Goal: Information Seeking & Learning: Find specific fact

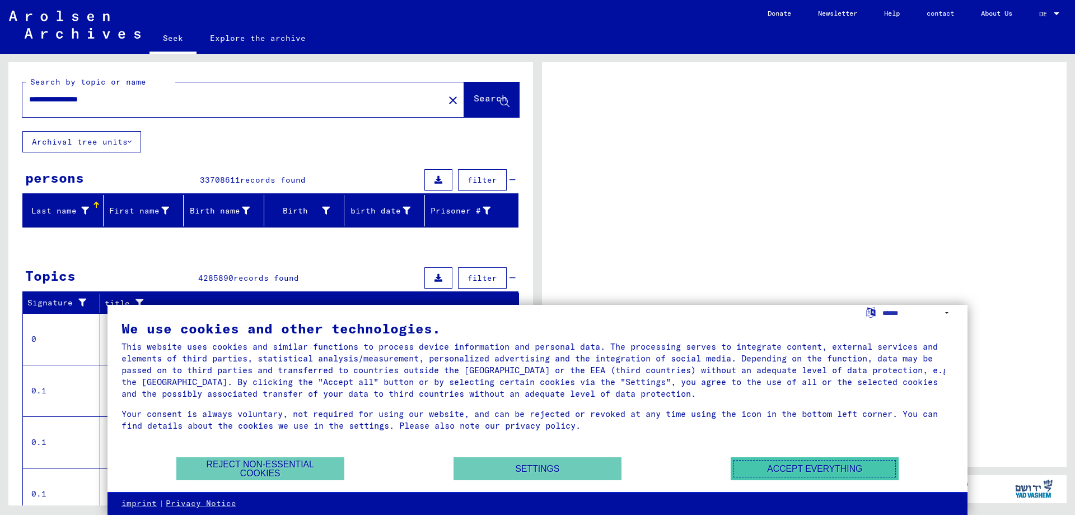
click at [800, 469] on font "Accept everything" at bounding box center [814, 469] width 95 height 10
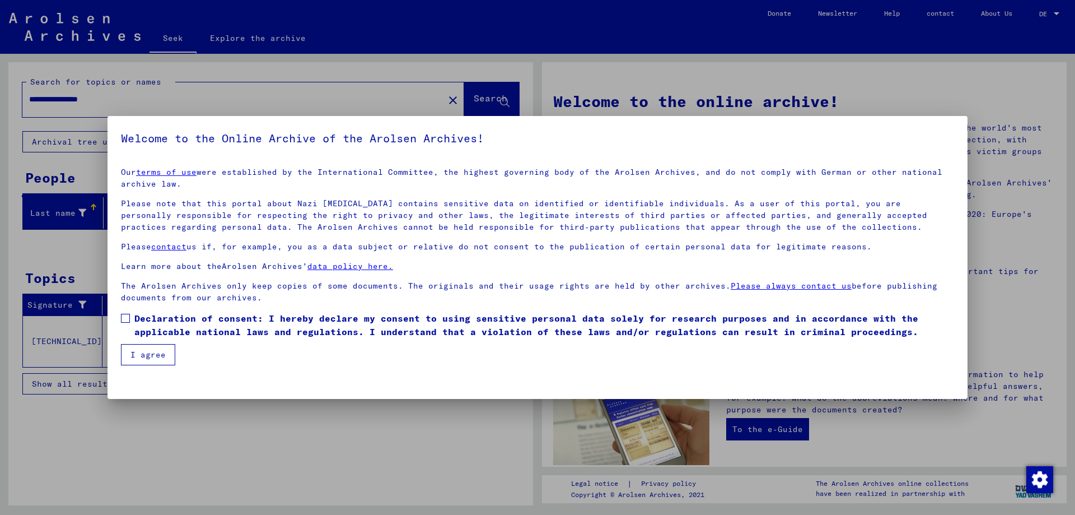
click at [130, 320] on label "Declaration of consent: I hereby declare my consent to using sensitive personal…" at bounding box center [537, 324] width 833 height 27
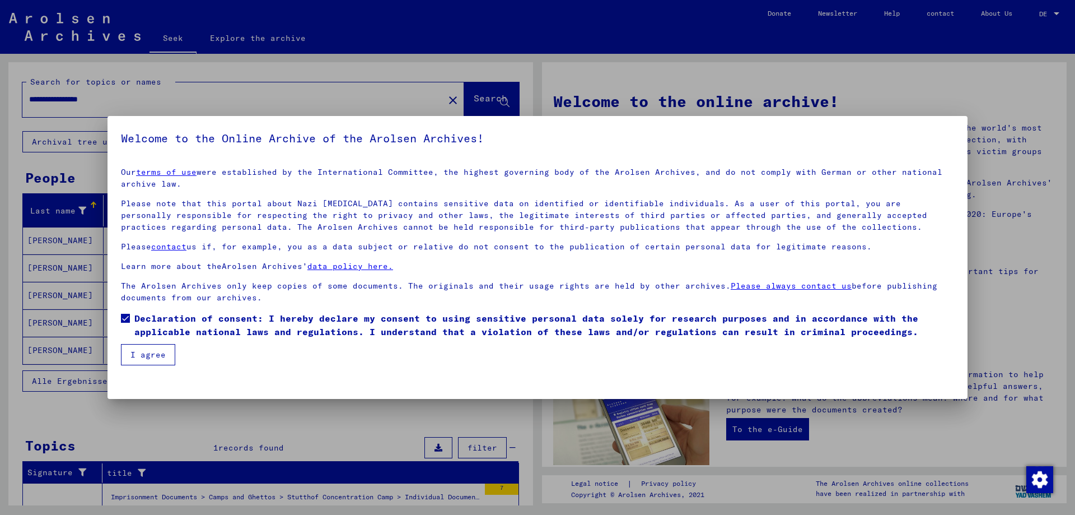
click at [151, 355] on font "I agree" at bounding box center [148, 355] width 35 height 10
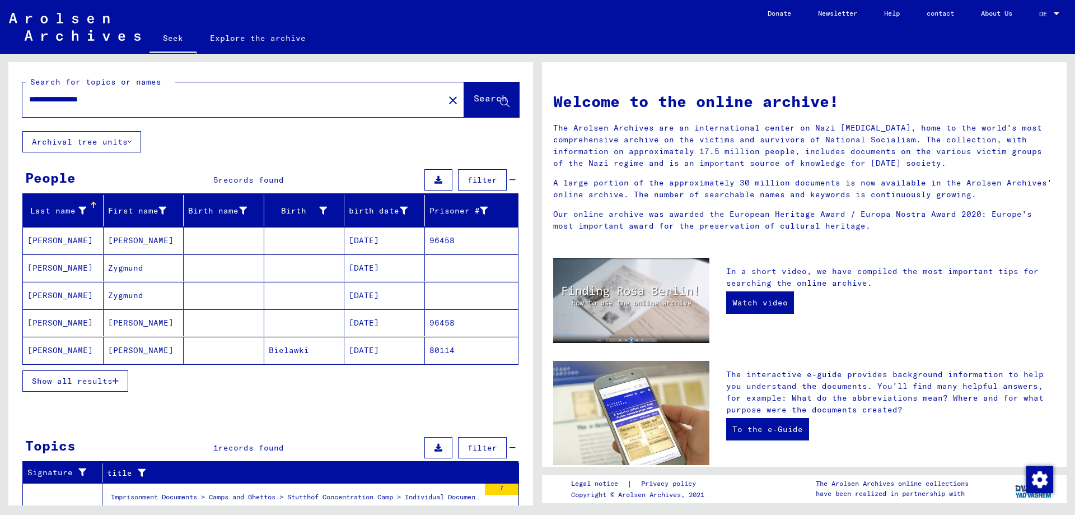
click at [93, 377] on font "Show all results" at bounding box center [72, 381] width 81 height 10
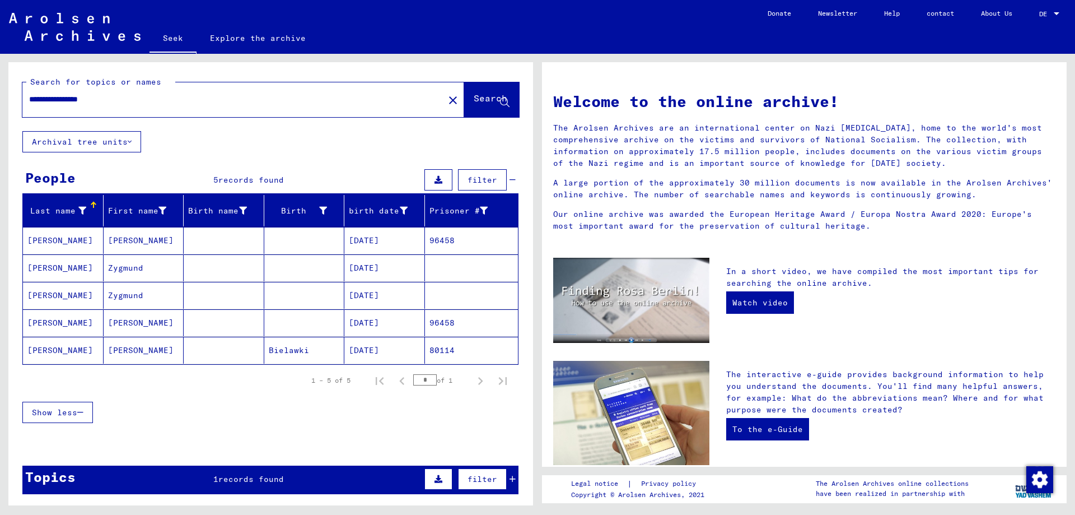
click at [49, 241] on font "[PERSON_NAME]" at bounding box center [60, 240] width 66 height 10
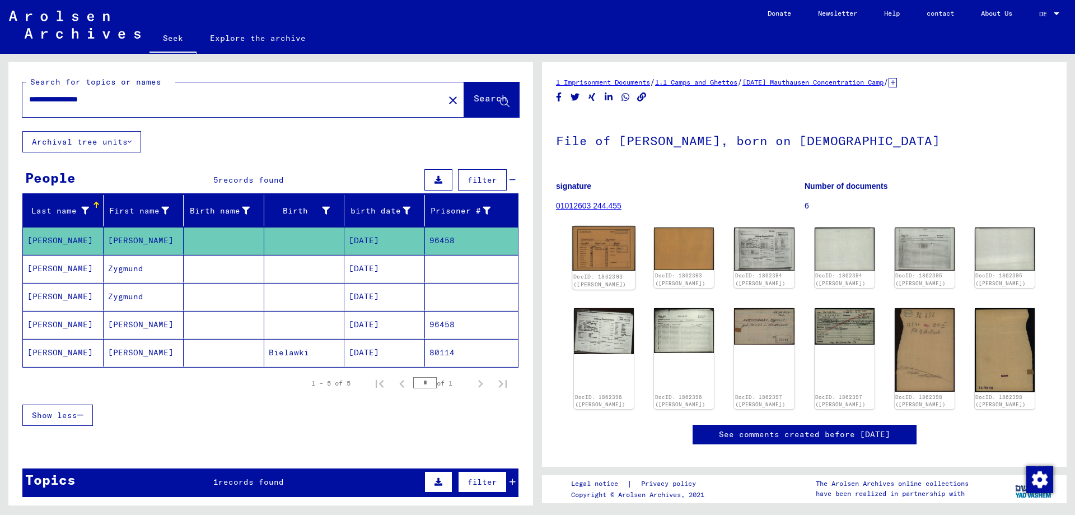
click at [595, 250] on img at bounding box center [603, 248] width 63 height 45
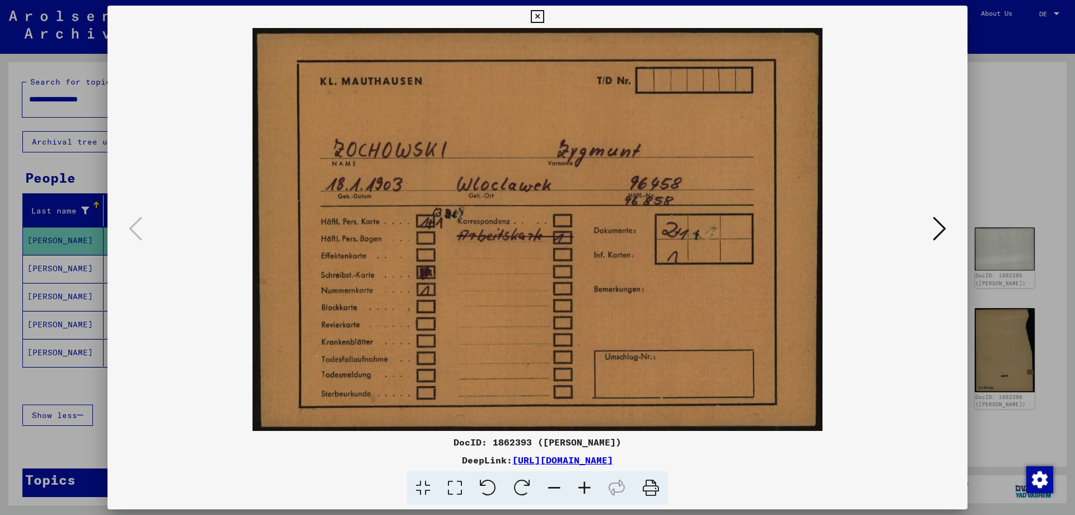
click at [948, 226] on button at bounding box center [940, 229] width 20 height 32
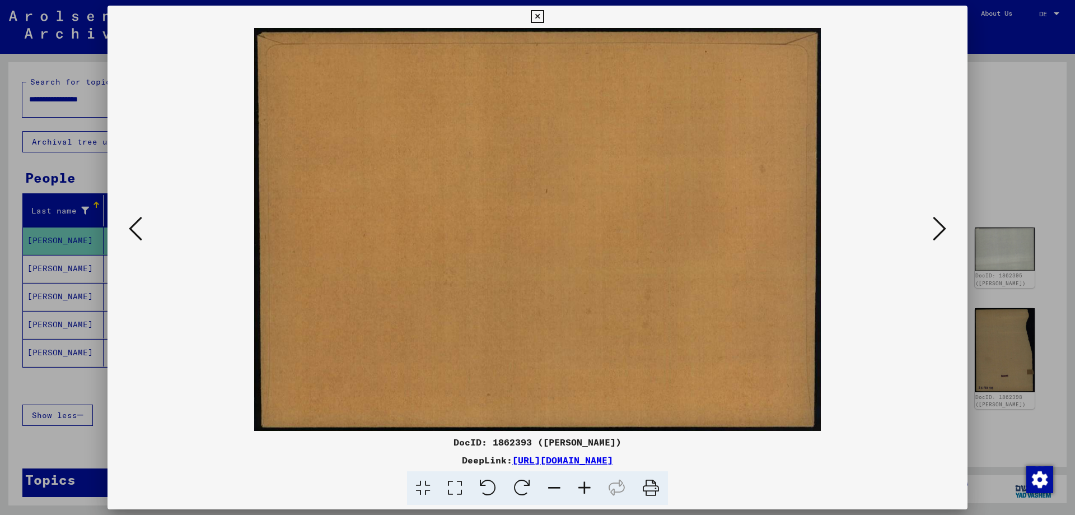
click at [948, 226] on button at bounding box center [940, 229] width 20 height 32
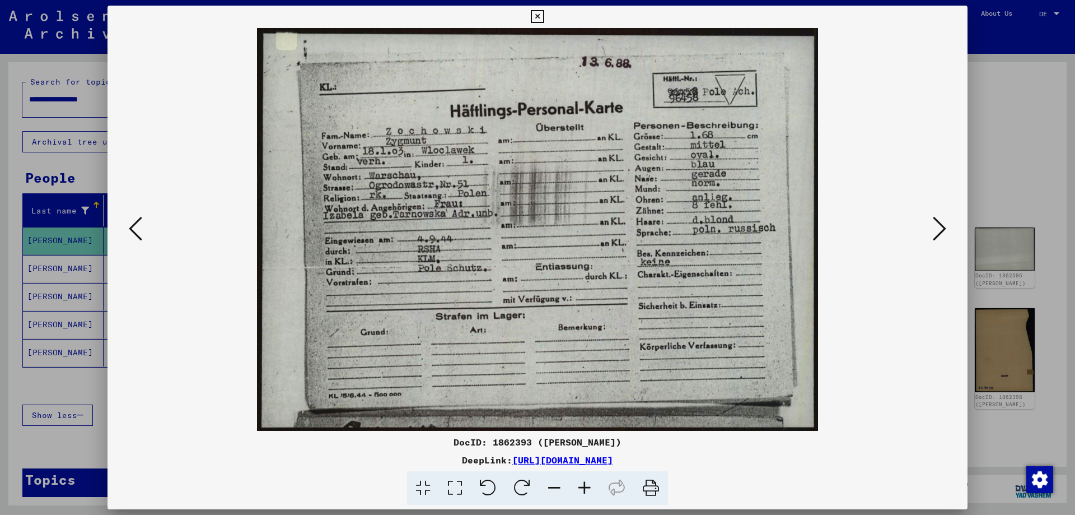
click at [5, 67] on div at bounding box center [537, 257] width 1075 height 515
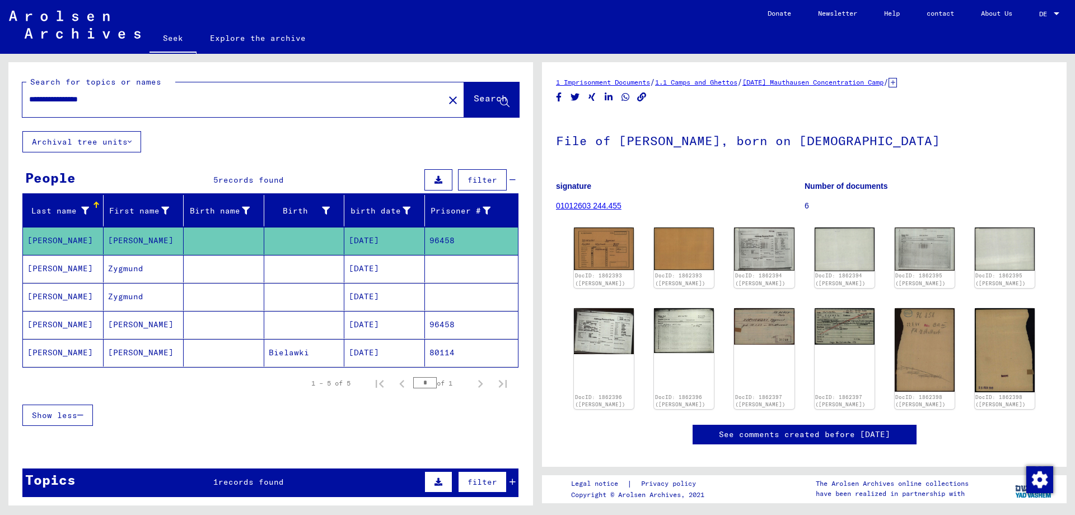
click at [46, 264] on font "[PERSON_NAME]" at bounding box center [60, 268] width 66 height 10
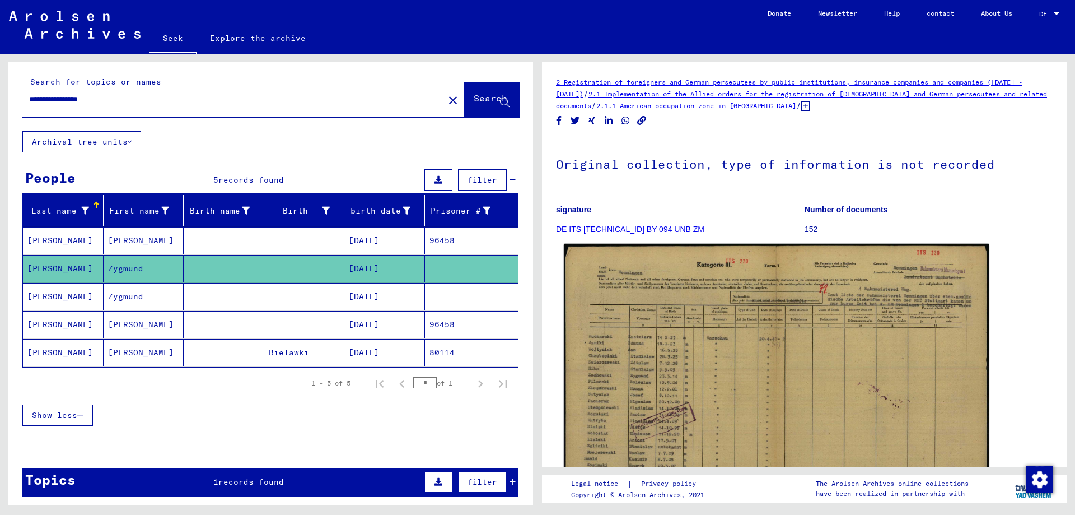
click at [682, 355] on img at bounding box center [776, 394] width 425 height 300
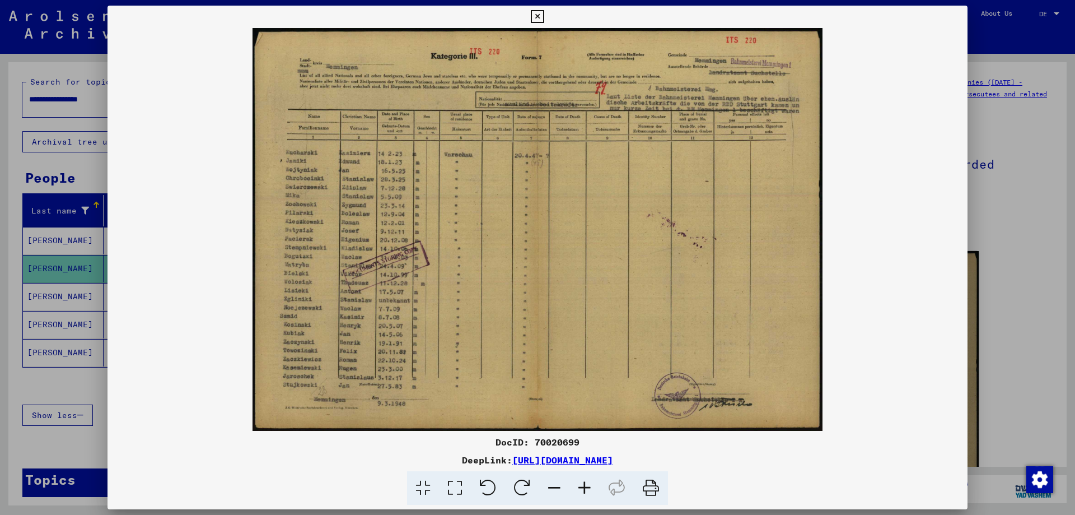
click at [13, 67] on div at bounding box center [537, 257] width 1075 height 515
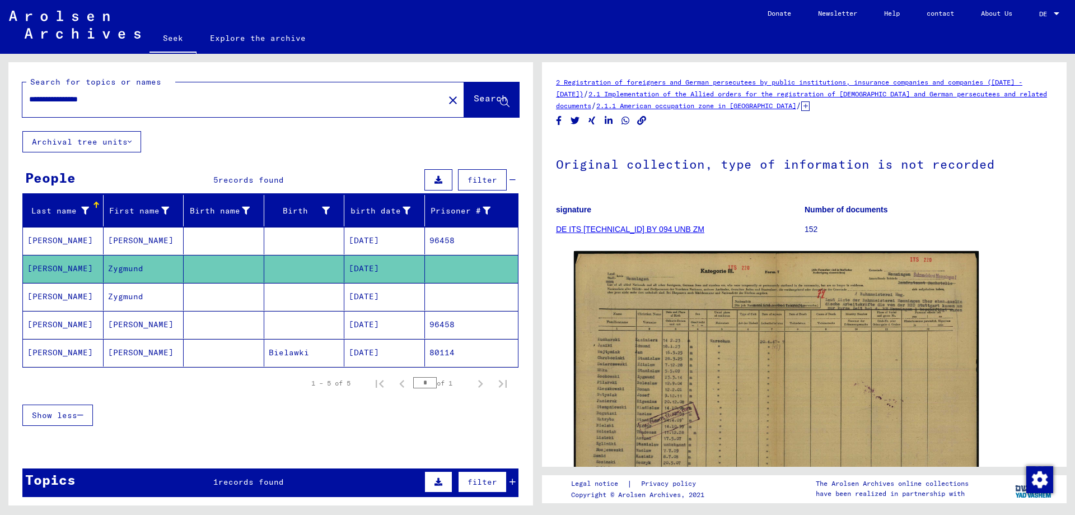
click at [51, 296] on font "[PERSON_NAME]" at bounding box center [60, 296] width 66 height 10
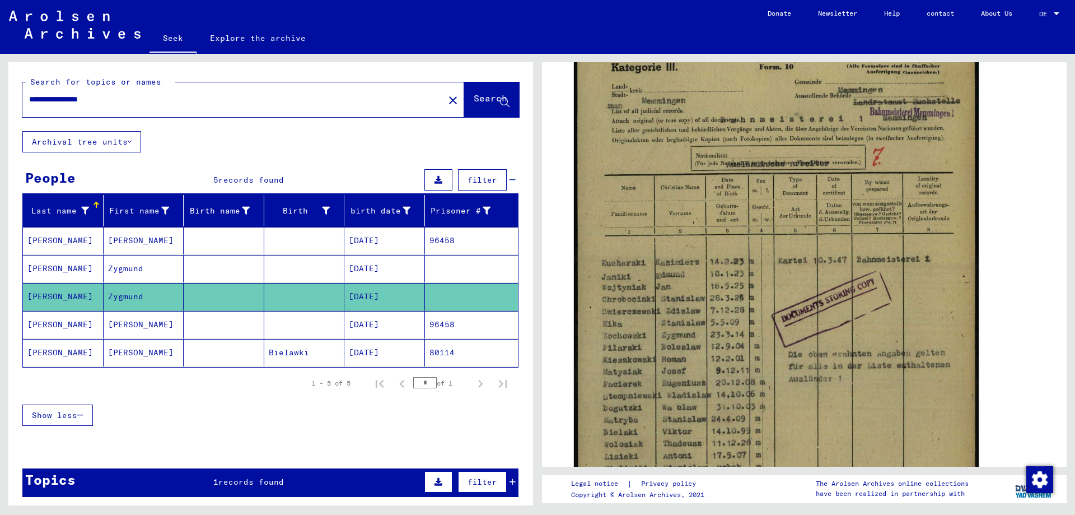
scroll to position [224, 0]
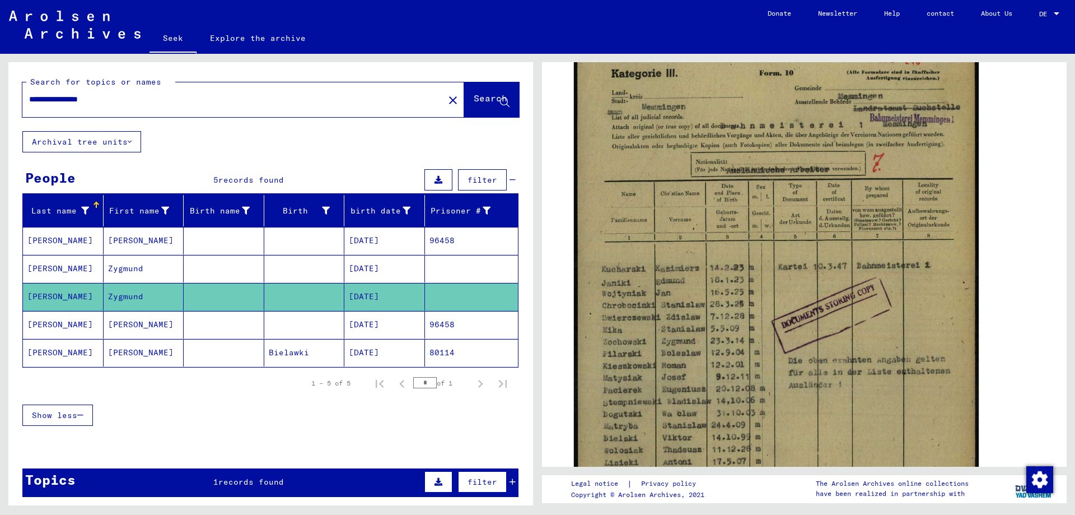
click at [52, 347] on font "[PERSON_NAME]" at bounding box center [60, 352] width 66 height 10
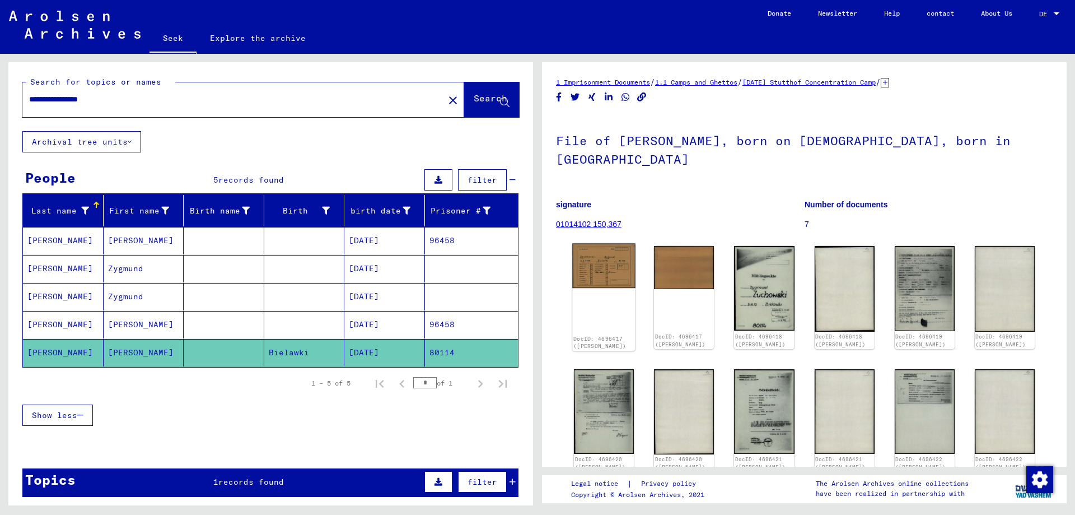
click at [618, 282] on img at bounding box center [603, 266] width 63 height 45
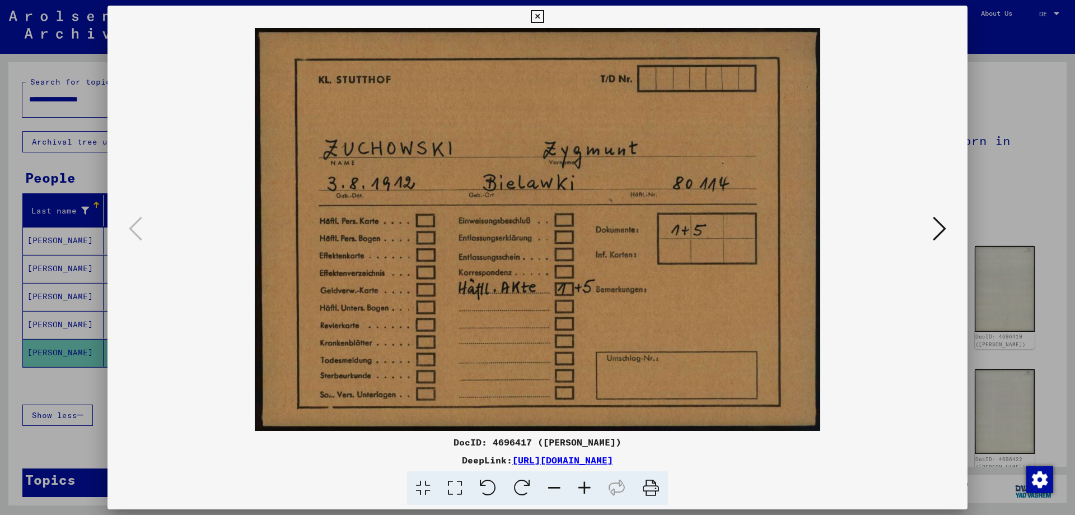
click at [931, 226] on button at bounding box center [940, 229] width 20 height 32
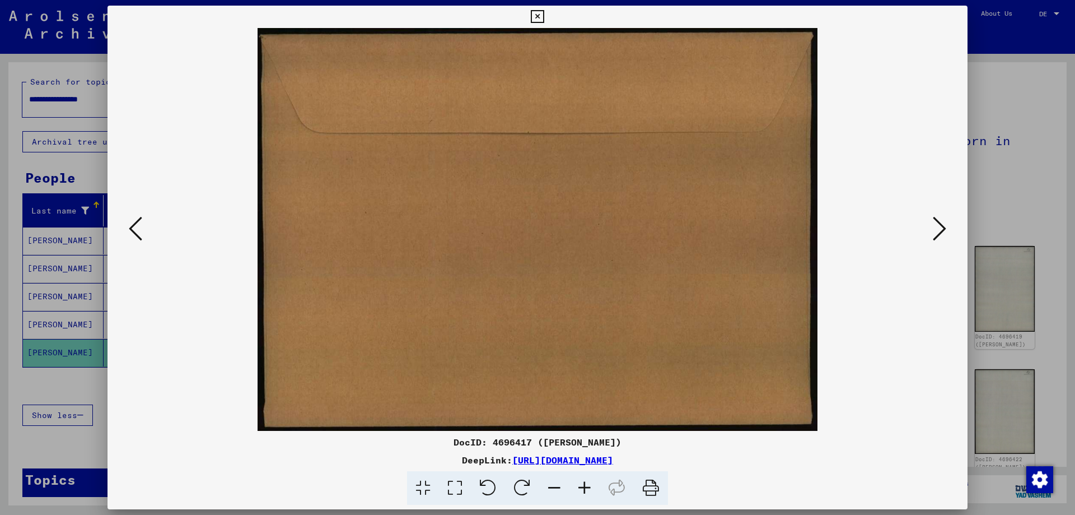
click at [931, 226] on button at bounding box center [940, 229] width 20 height 32
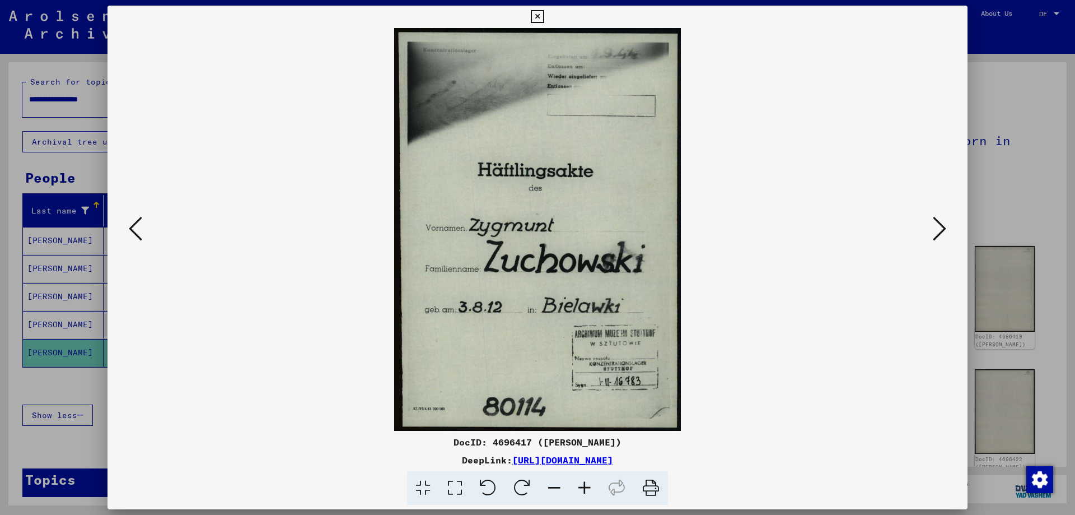
click at [931, 226] on button at bounding box center [940, 229] width 20 height 32
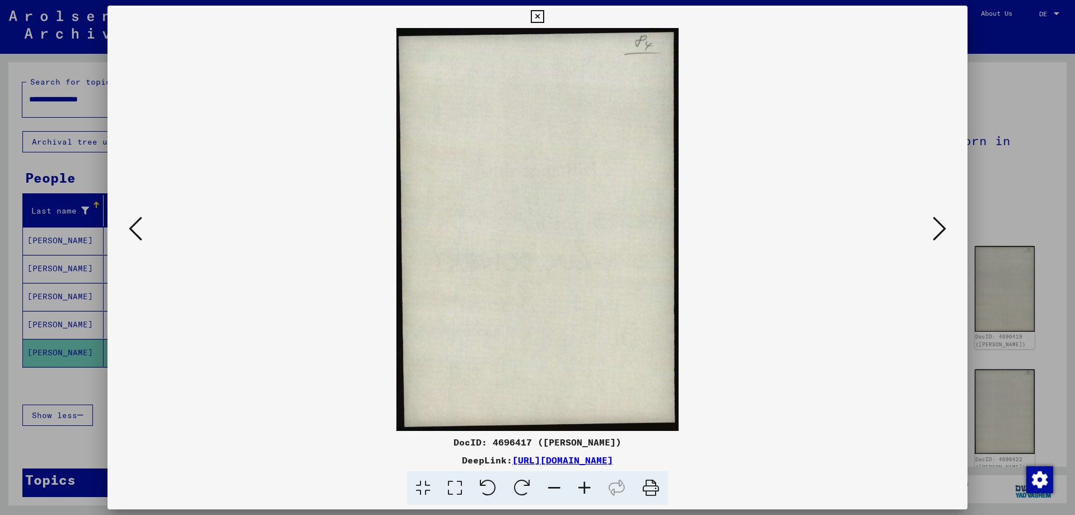
click at [931, 226] on button at bounding box center [940, 229] width 20 height 32
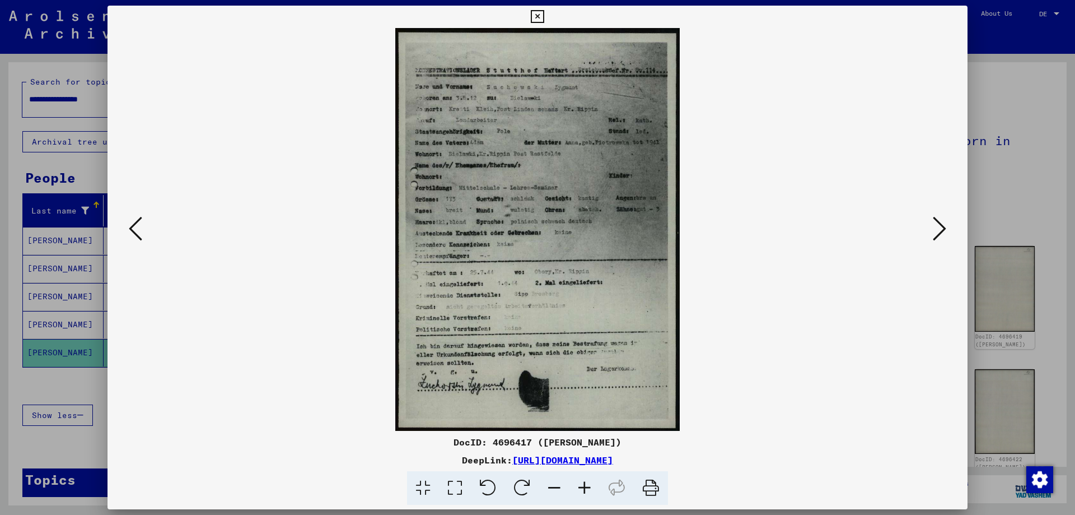
click at [931, 226] on button at bounding box center [940, 229] width 20 height 32
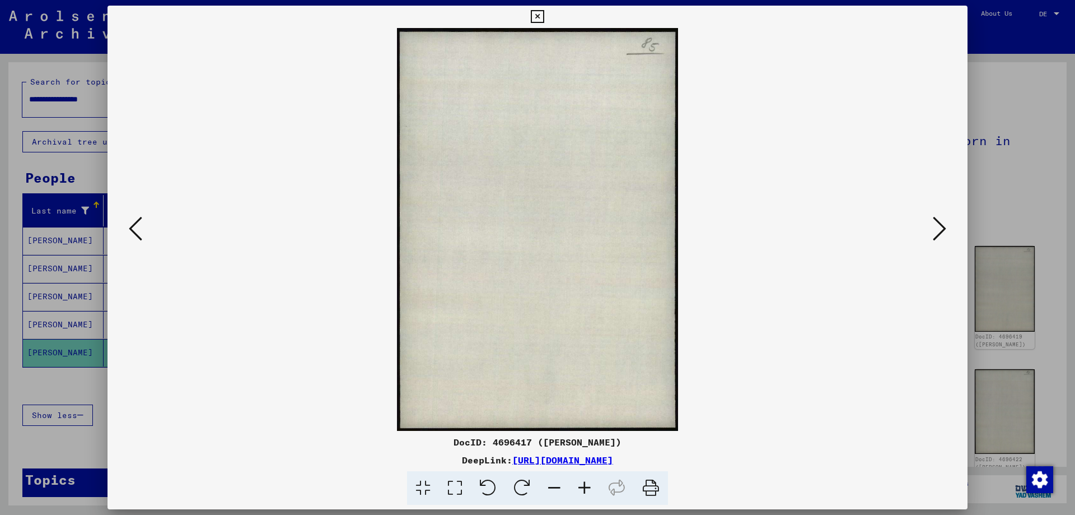
click at [931, 226] on button at bounding box center [940, 229] width 20 height 32
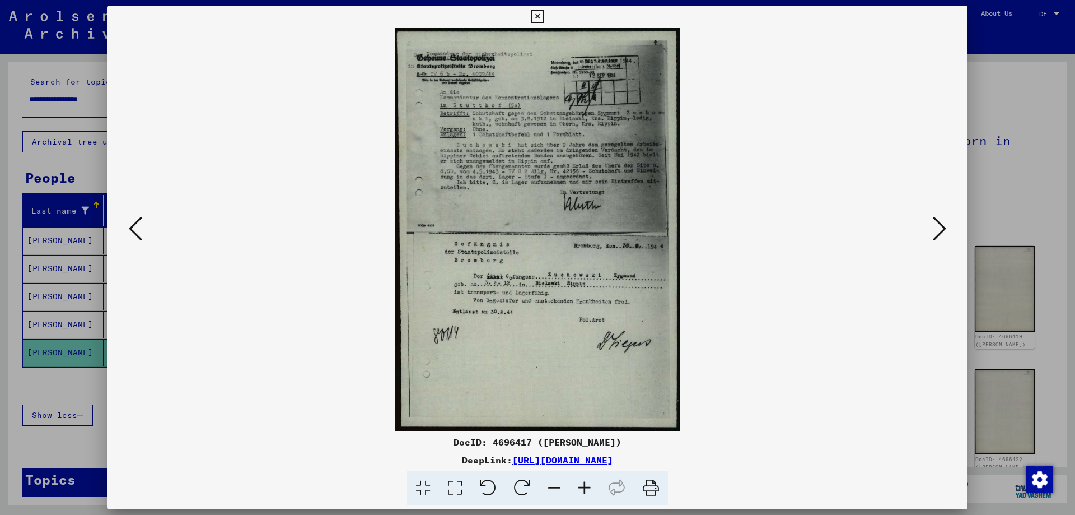
click at [931, 226] on button at bounding box center [940, 229] width 20 height 32
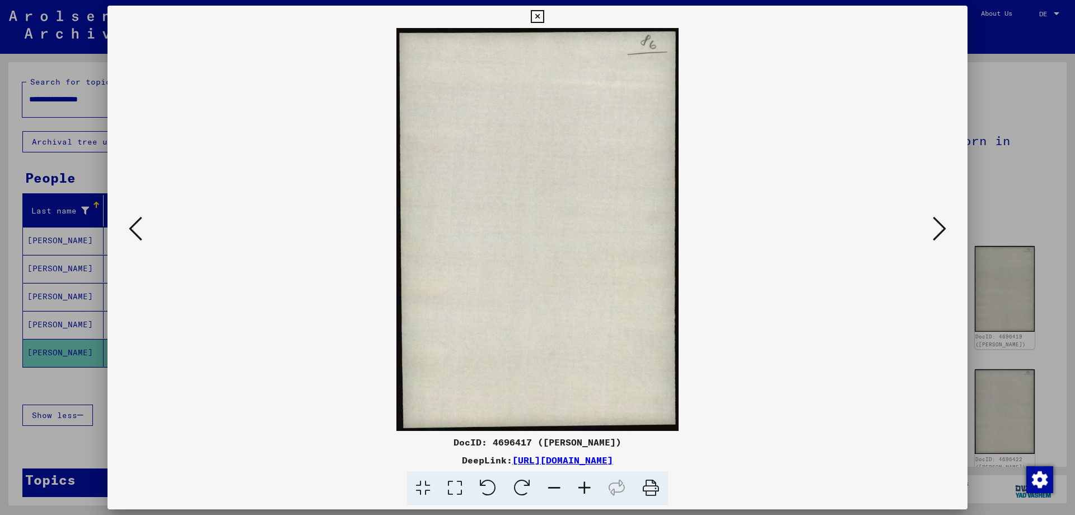
click at [931, 226] on button at bounding box center [940, 229] width 20 height 32
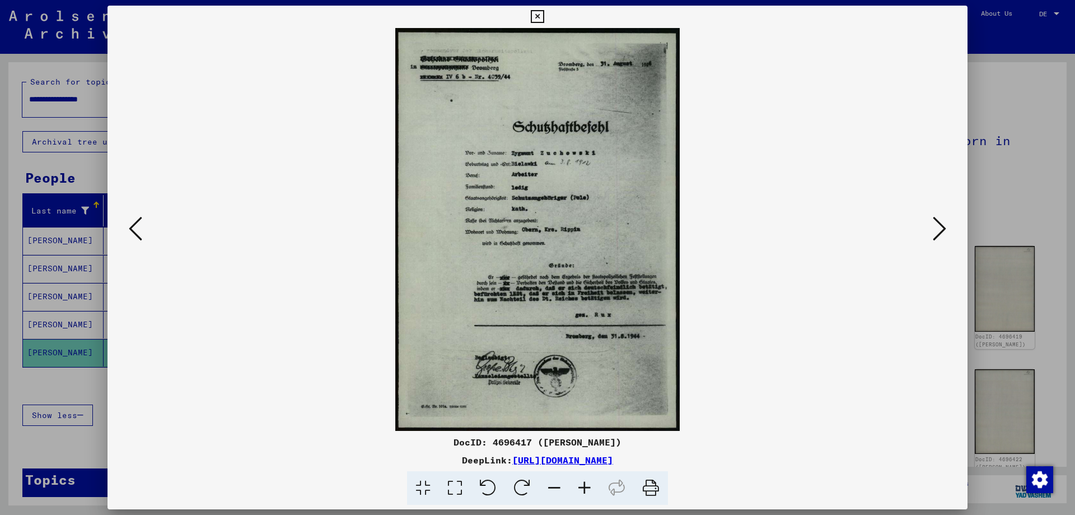
click at [931, 226] on button at bounding box center [940, 229] width 20 height 32
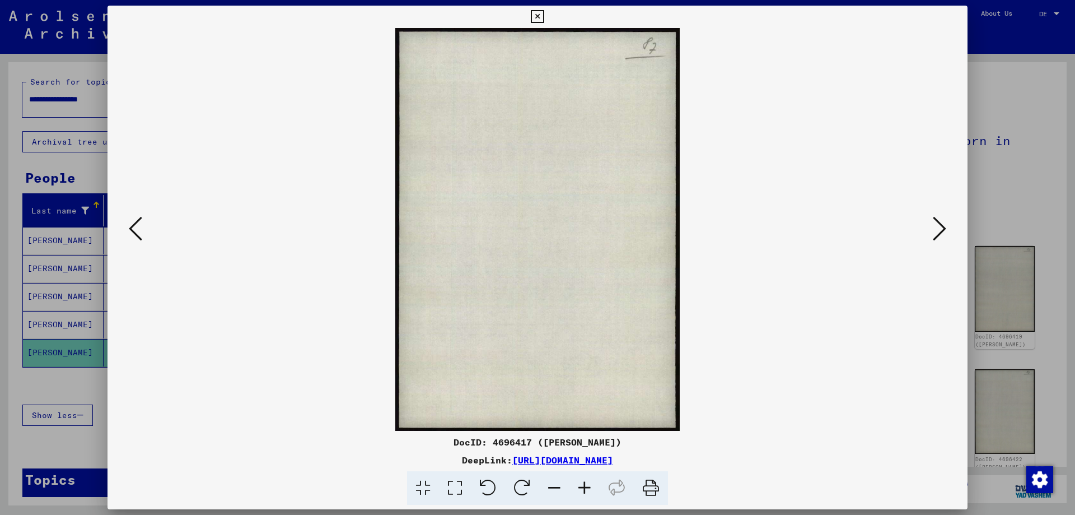
click at [931, 226] on button at bounding box center [940, 229] width 20 height 32
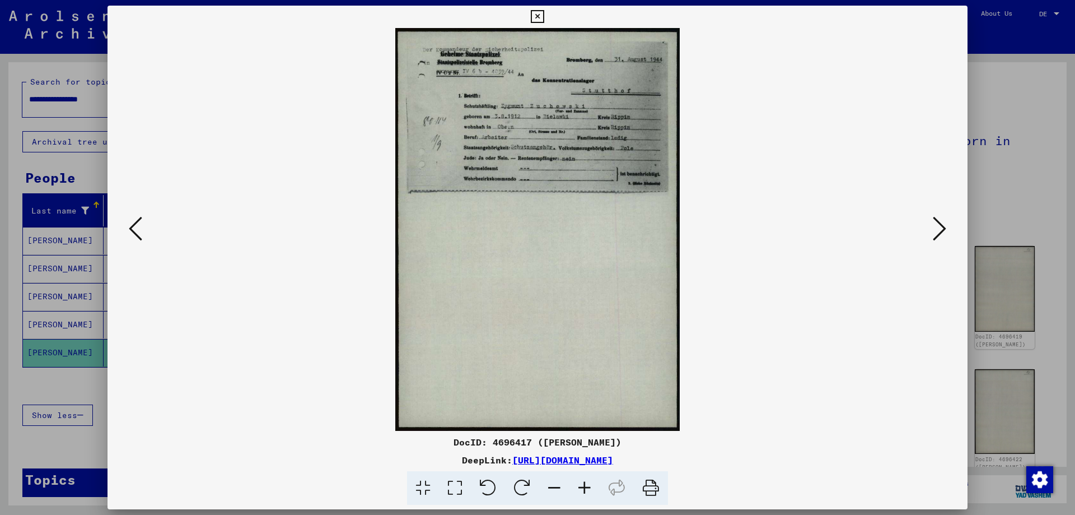
click at [931, 226] on button at bounding box center [940, 229] width 20 height 32
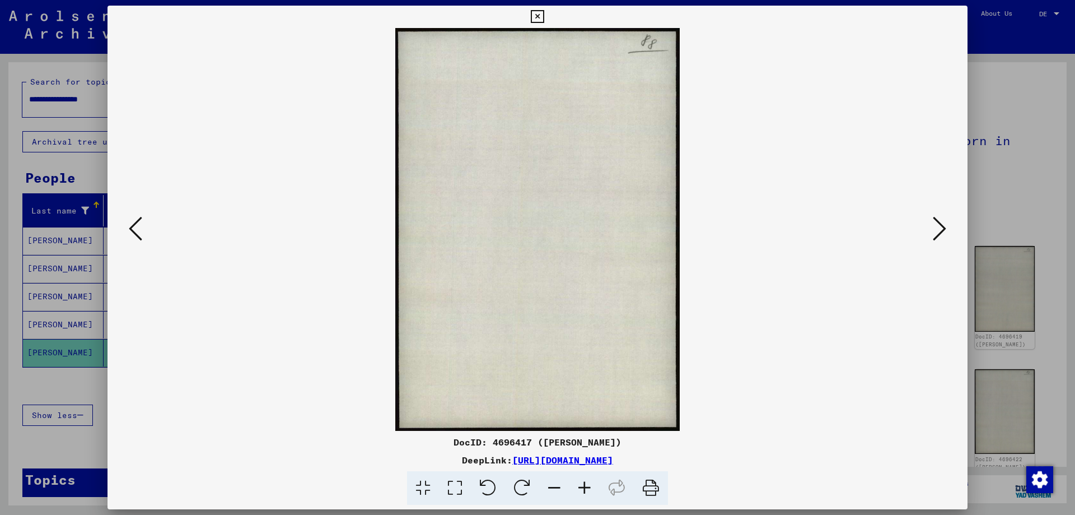
click at [931, 226] on button at bounding box center [940, 229] width 20 height 32
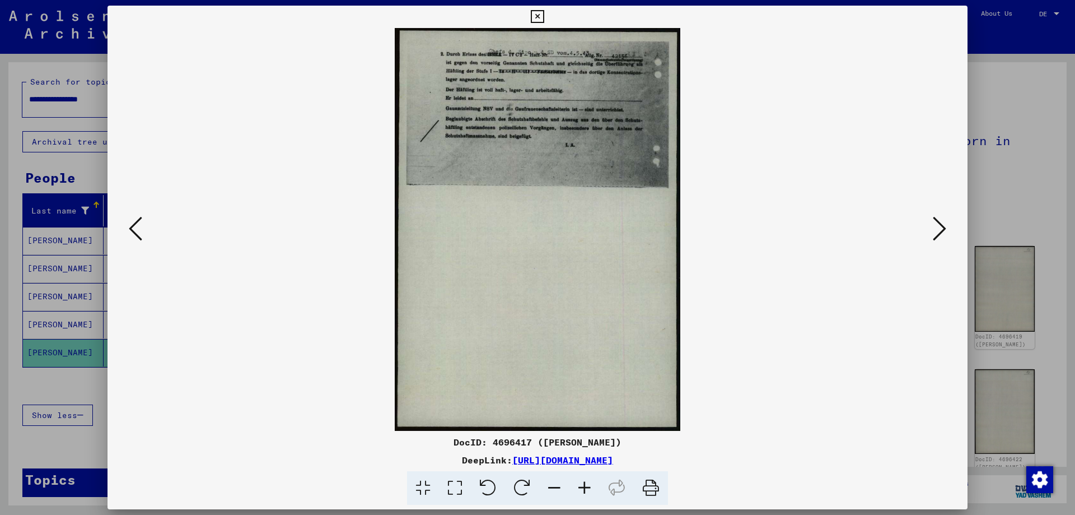
click at [538, 14] on icon at bounding box center [537, 16] width 13 height 13
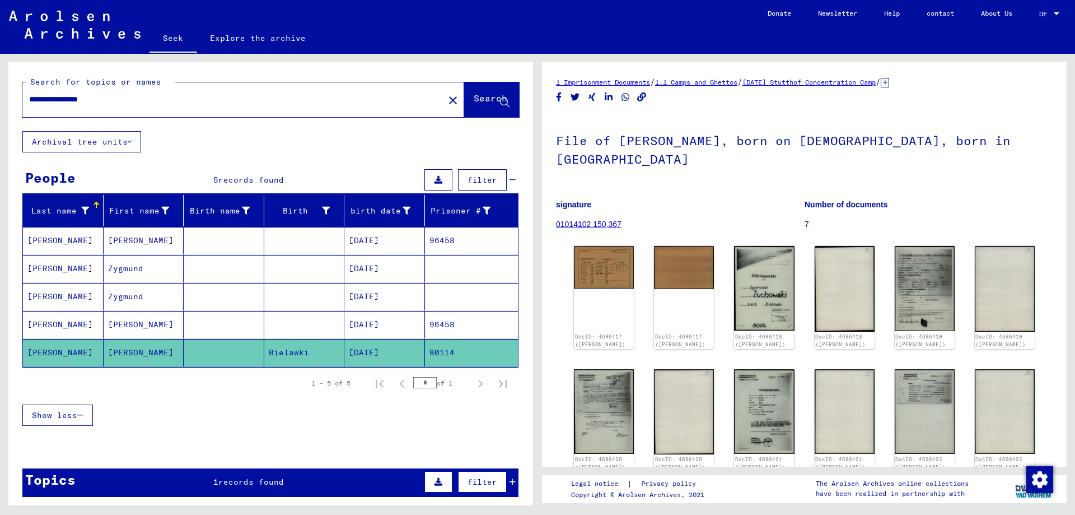
drag, startPoint x: 122, startPoint y: 99, endPoint x: 0, endPoint y: 106, distance: 122.4
click at [0, 106] on div "**********" at bounding box center [269, 279] width 538 height 451
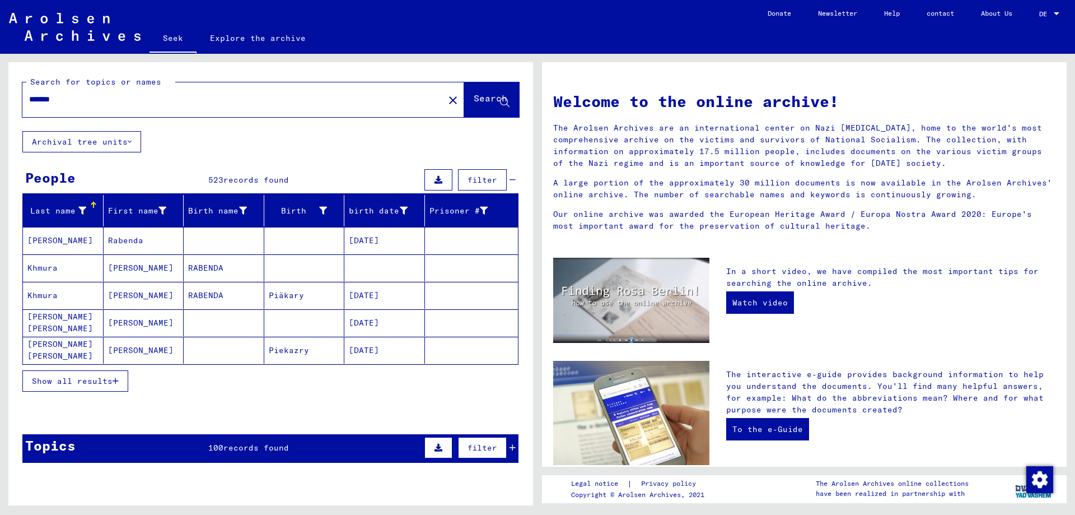
click at [30, 96] on input "*******" at bounding box center [230, 100] width 402 height 12
type input "**********"
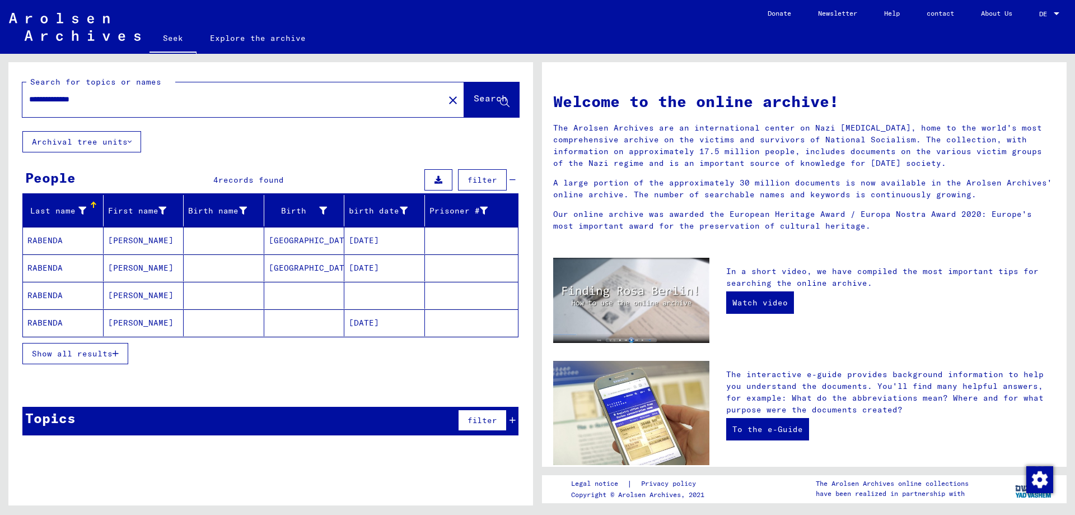
click at [43, 241] on font "RABENDA" at bounding box center [44, 240] width 35 height 10
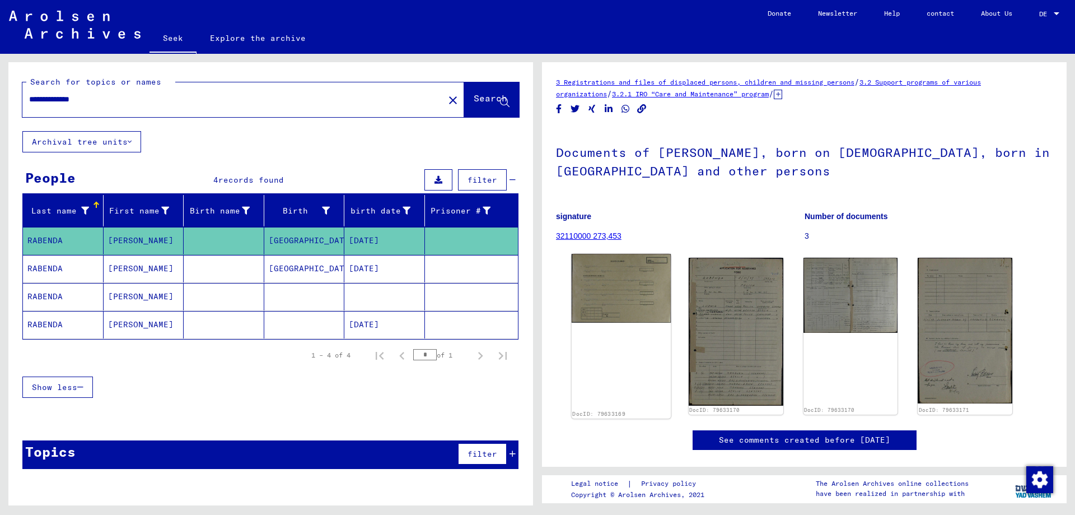
click at [599, 300] on img at bounding box center [621, 288] width 99 height 69
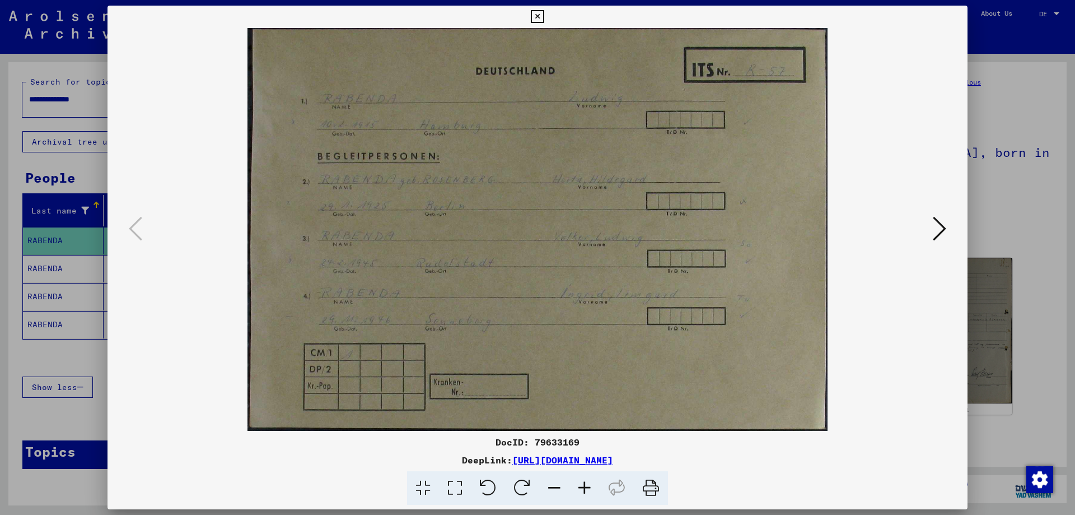
click at [936, 222] on icon at bounding box center [939, 228] width 13 height 27
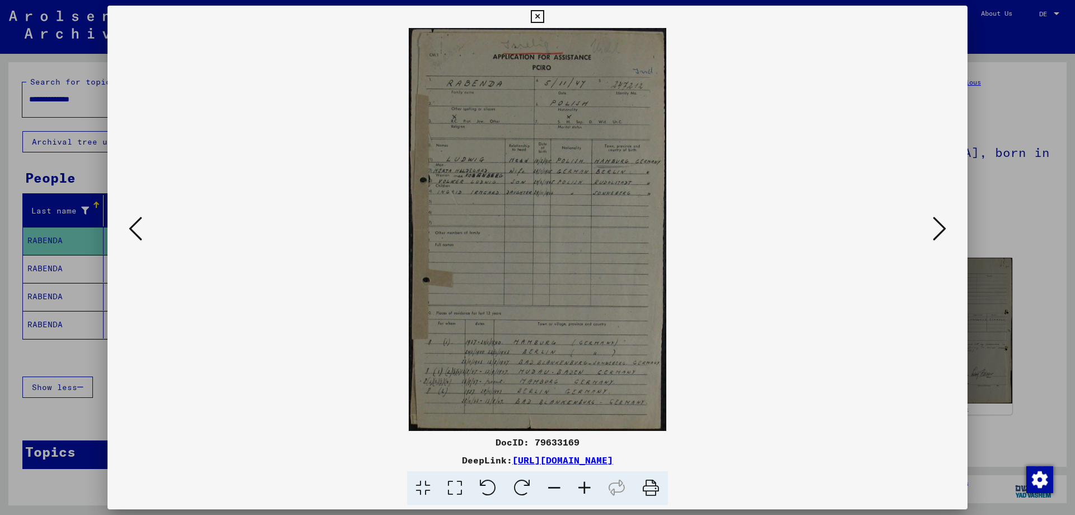
click at [509, 197] on img at bounding box center [538, 229] width 784 height 403
click at [585, 487] on icon at bounding box center [585, 488] width 30 height 34
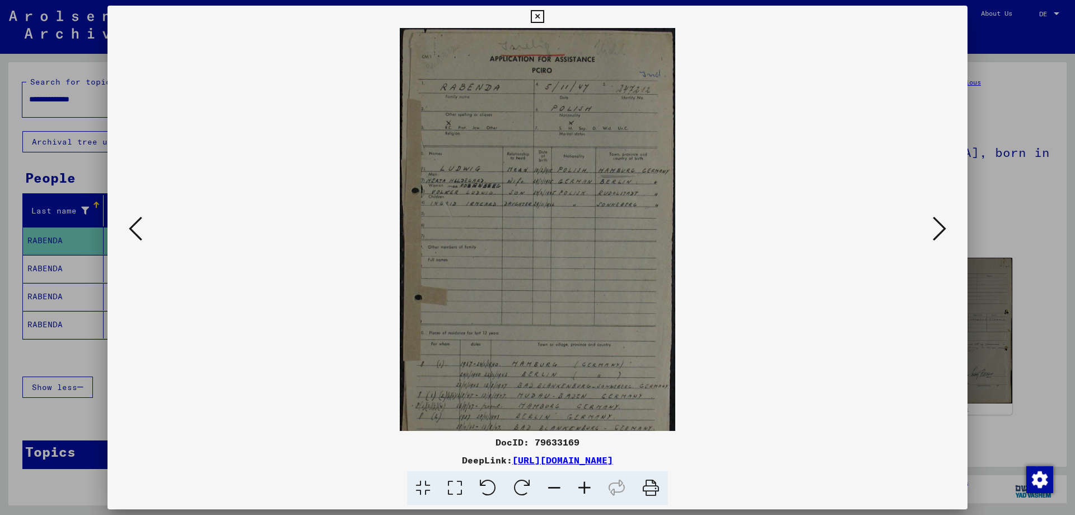
click at [585, 488] on icon at bounding box center [585, 488] width 30 height 34
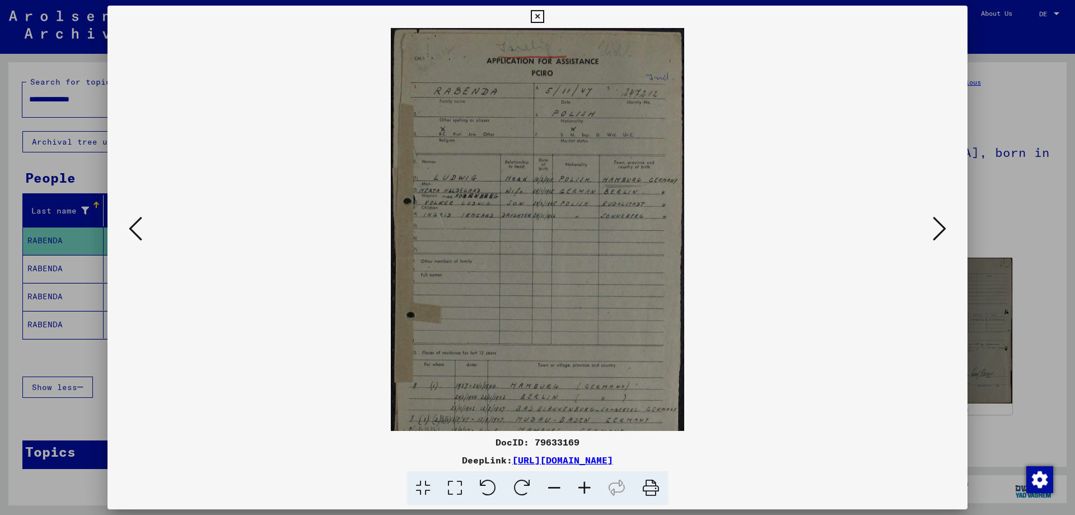
click at [585, 488] on icon at bounding box center [585, 488] width 30 height 34
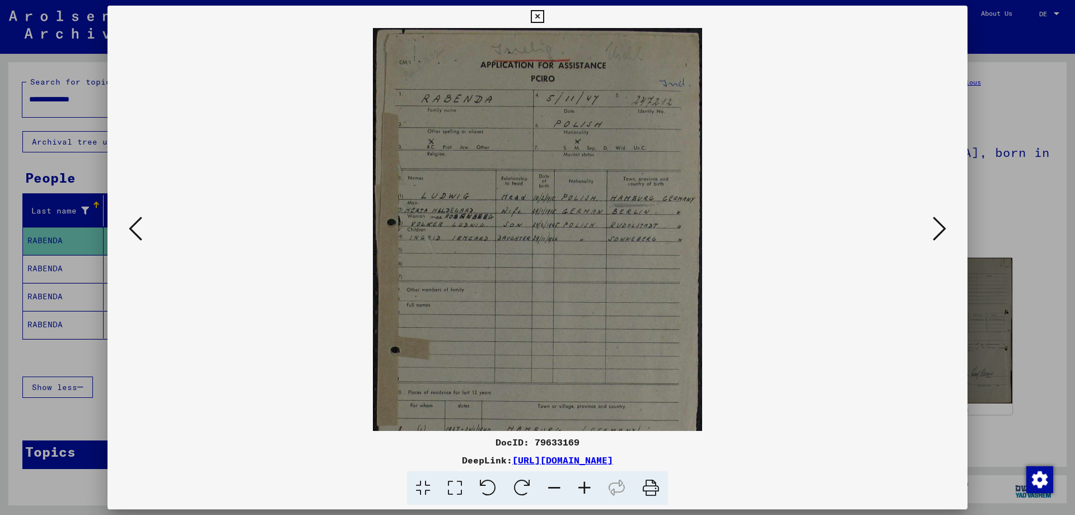
click at [585, 488] on icon at bounding box center [585, 488] width 30 height 34
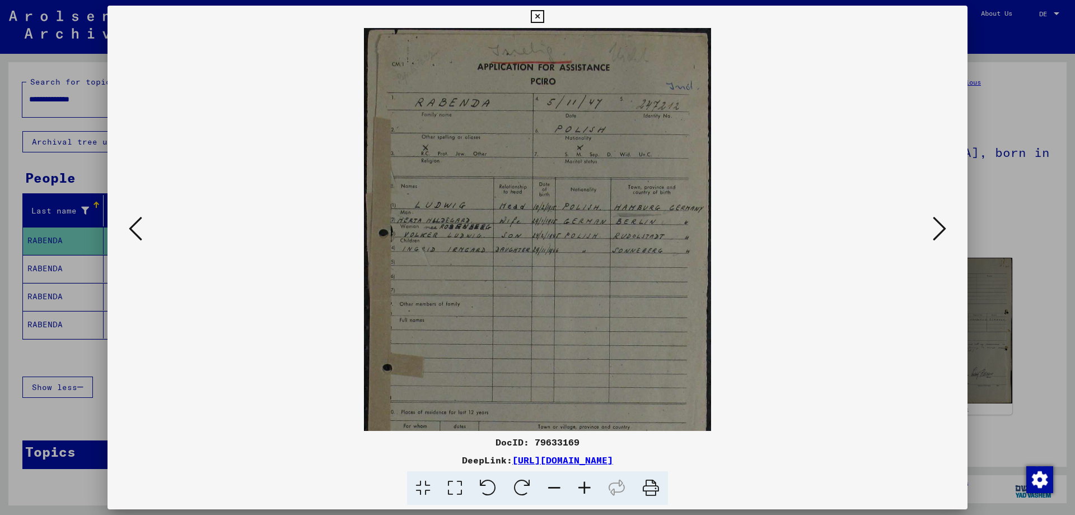
click at [920, 232] on viewer-one-image at bounding box center [538, 229] width 784 height 403
click at [941, 227] on icon at bounding box center [939, 228] width 13 height 27
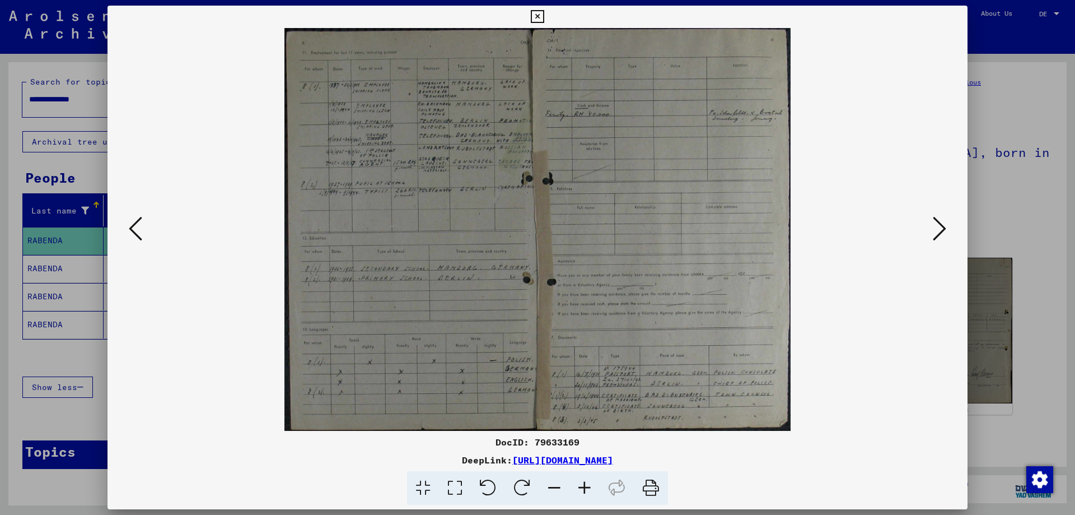
click at [533, 15] on icon at bounding box center [537, 16] width 13 height 13
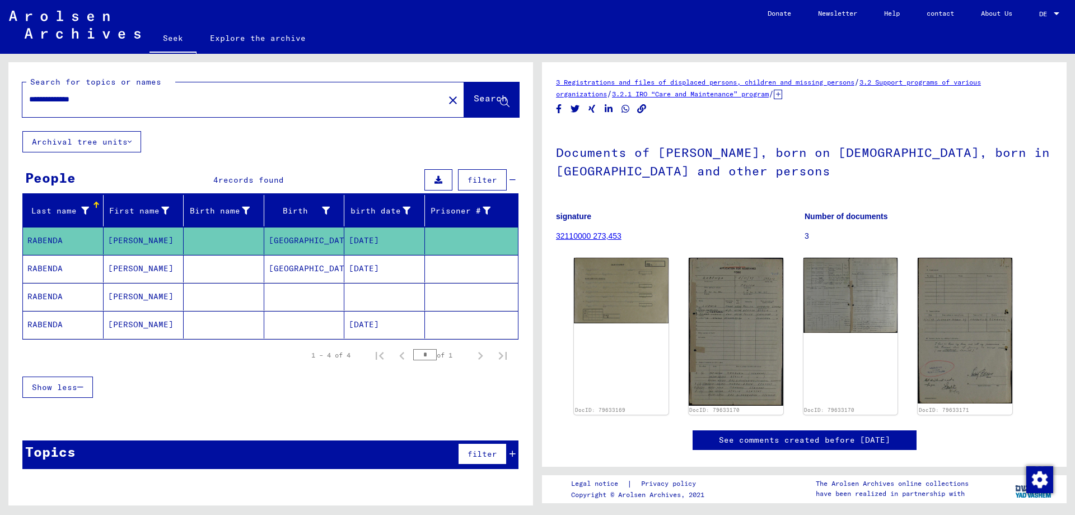
click at [54, 297] on font "RABENDA" at bounding box center [44, 296] width 35 height 10
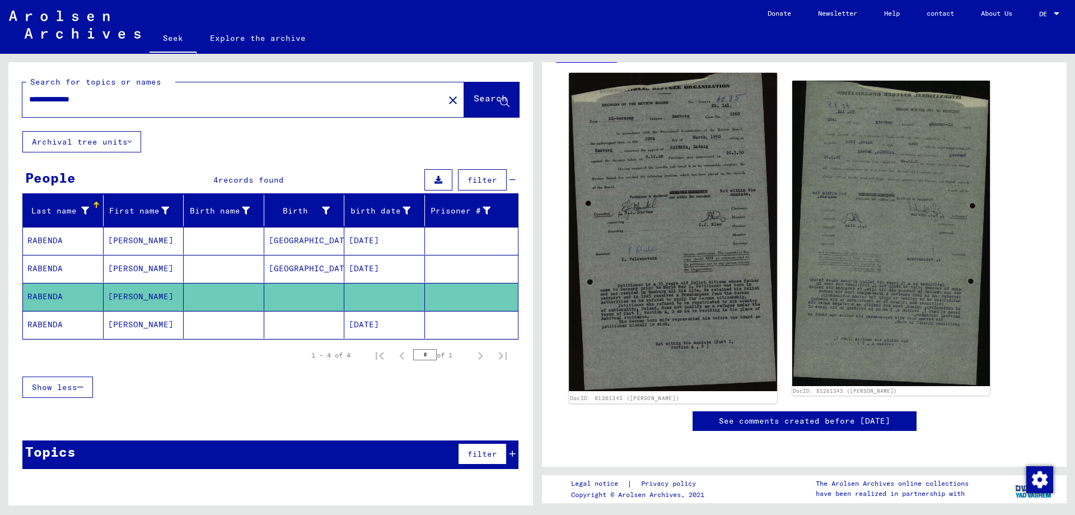
scroll to position [56, 0]
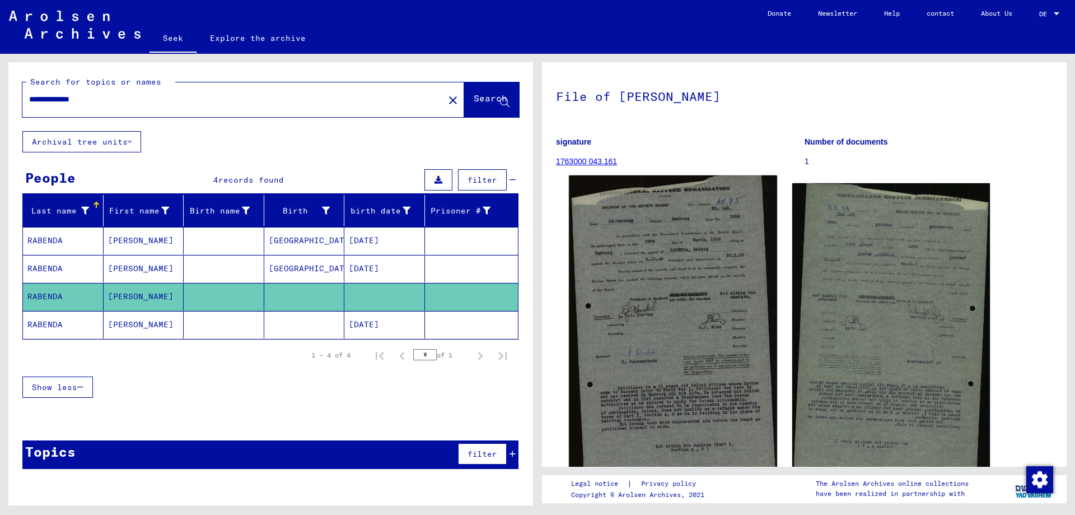
click at [667, 300] on img at bounding box center [673, 334] width 208 height 318
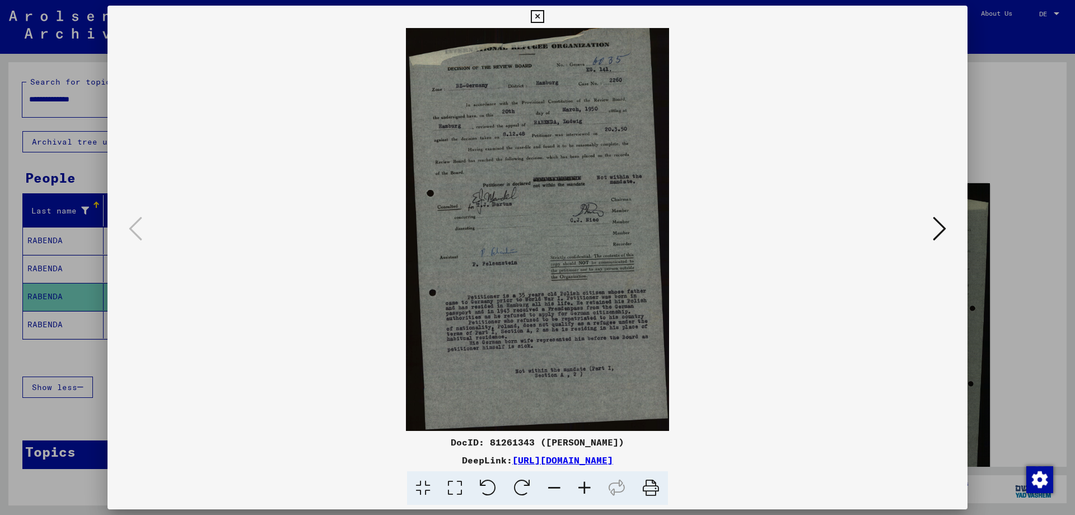
click at [929, 226] on img at bounding box center [538, 229] width 784 height 403
click at [939, 226] on icon at bounding box center [939, 228] width 13 height 27
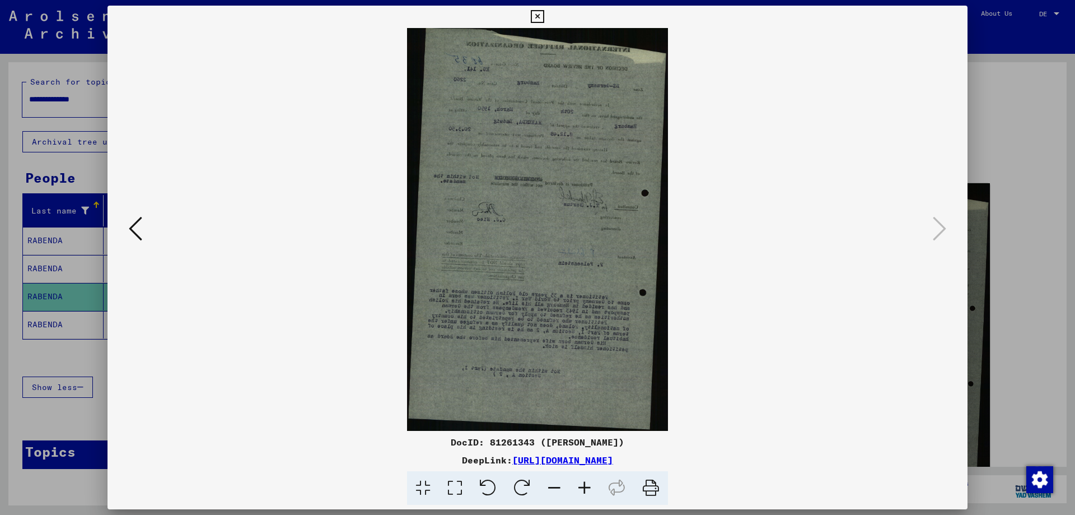
click at [539, 17] on icon at bounding box center [537, 16] width 13 height 13
